Goal: Contribute content: Add original content to the website for others to see

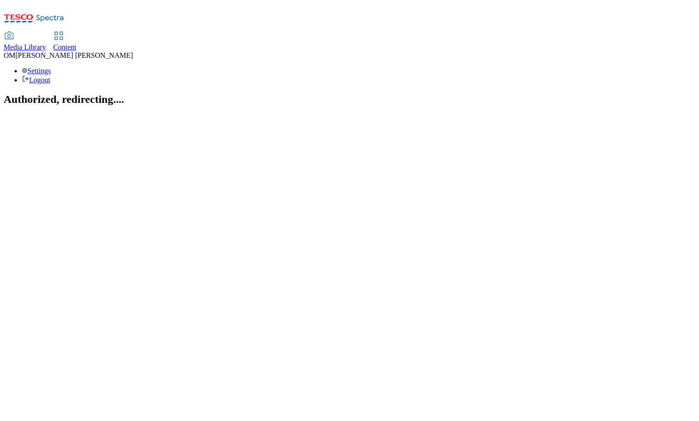
click at [46, 43] on span "Media Library" at bounding box center [25, 47] width 42 height 8
select select "flare-ghs"
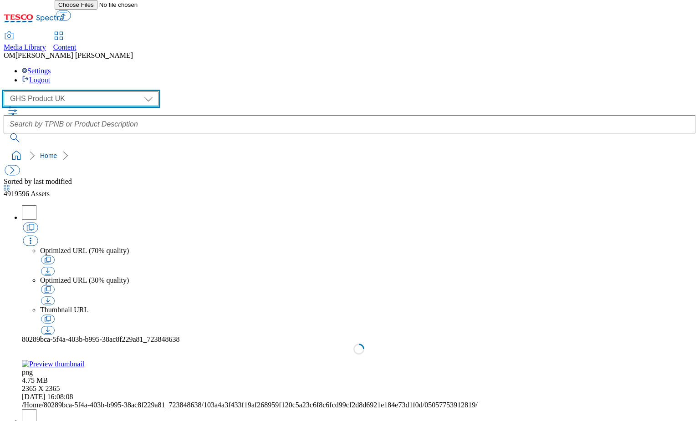
click at [82, 92] on select "GHS Marketing UK GHS Product UK ghs-roi" at bounding box center [81, 99] width 155 height 15
select select "flare-ghs-mktg"
click at [6, 92] on select "GHS Marketing UK GHS Product UK ghs-roi" at bounding box center [81, 99] width 155 height 15
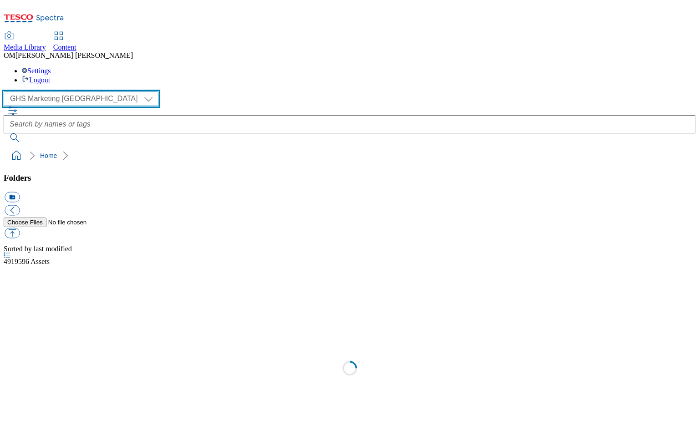
scroll to position [0, 0]
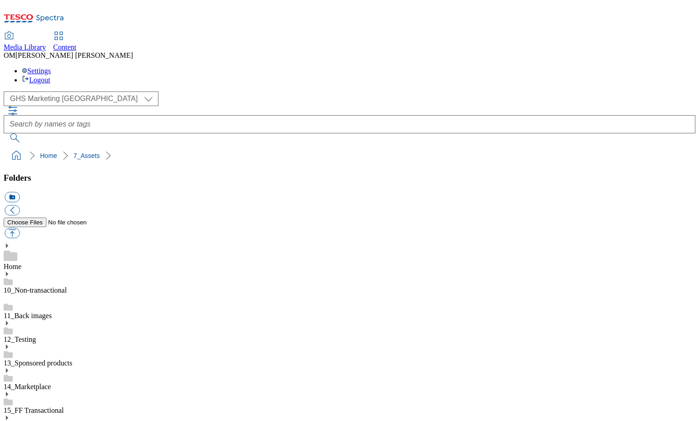
scroll to position [31, 0]
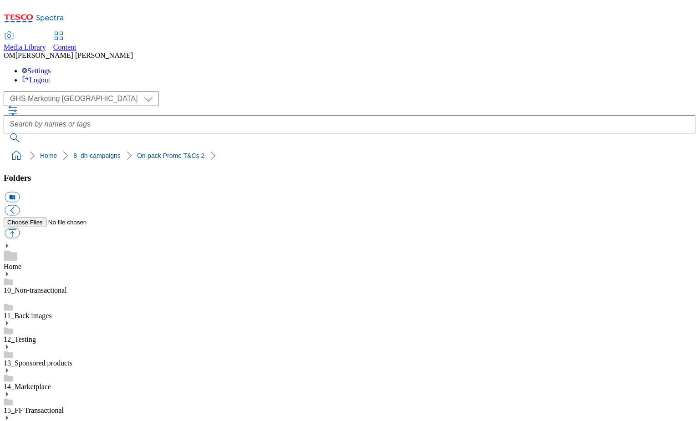
scroll to position [352, 0]
click at [20, 228] on button "button" at bounding box center [12, 233] width 15 height 10
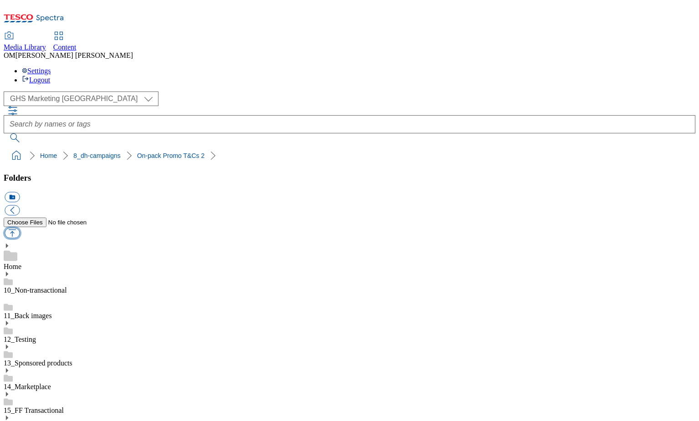
type input "C:\fakepath\1755513621007-ad541817_Pladis_McVities_Mind_LegoBrand_H_1184x333_V1…"
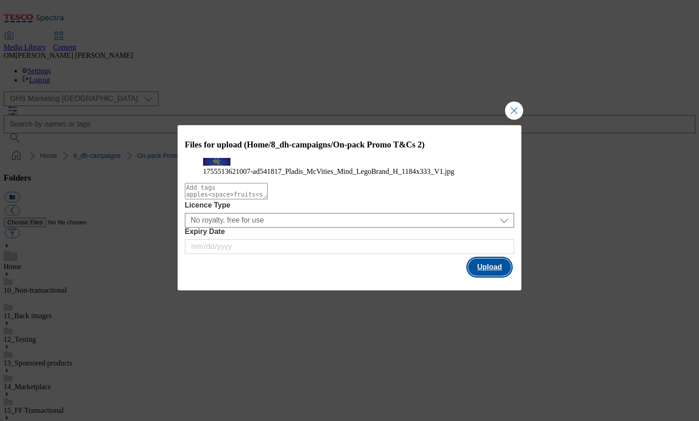
click at [486, 276] on button "Upload" at bounding box center [489, 267] width 43 height 17
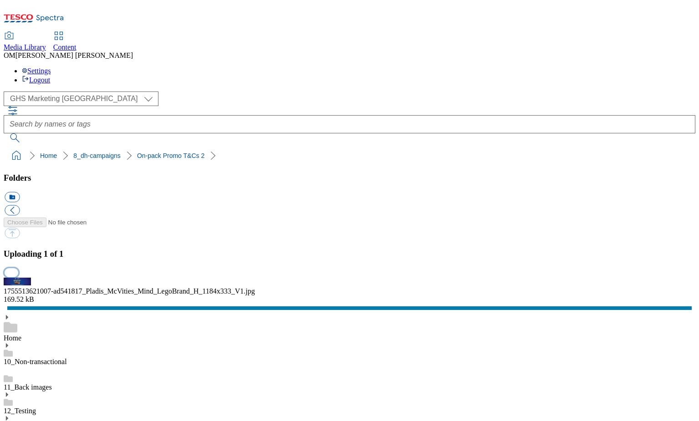
click at [18, 268] on button "button" at bounding box center [12, 272] width 14 height 9
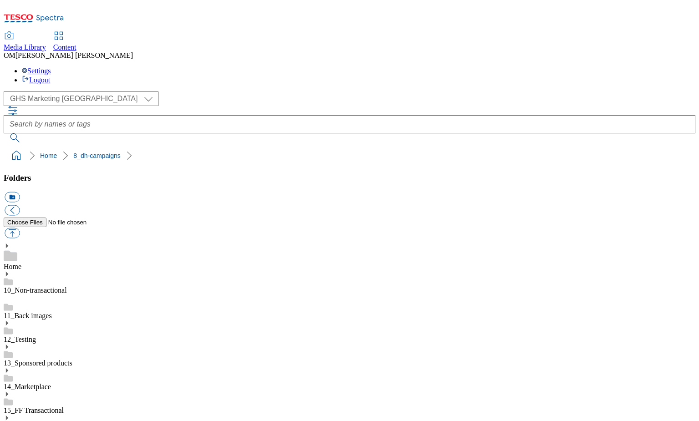
scroll to position [1, 0]
